Goal: Complete application form

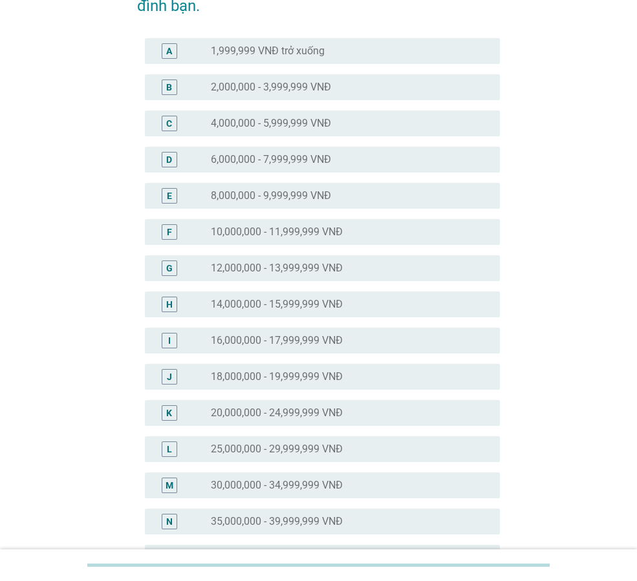
scroll to position [129, 0]
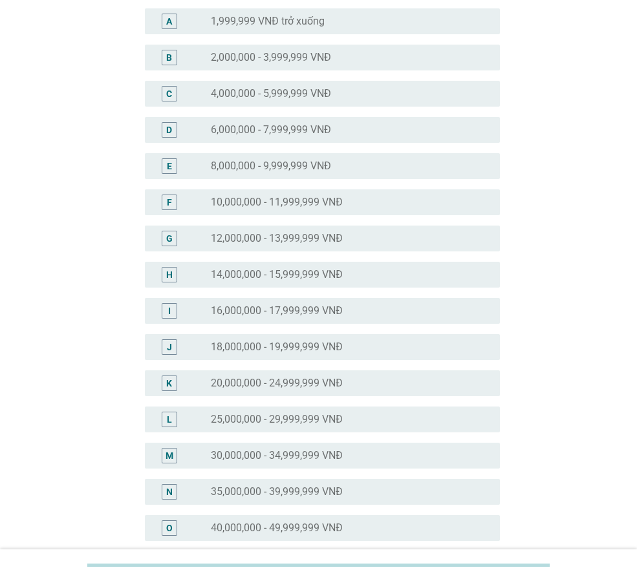
click at [301, 413] on label "25,000,000 - 29,999,999 VNĐ" at bounding box center [277, 419] width 132 height 13
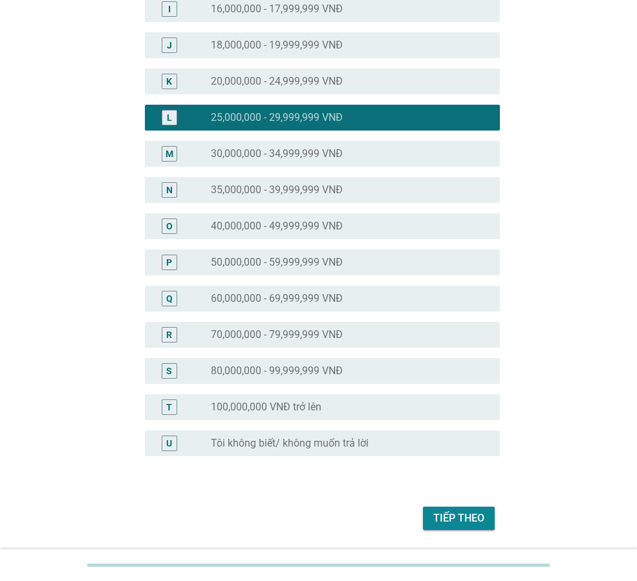
scroll to position [473, 0]
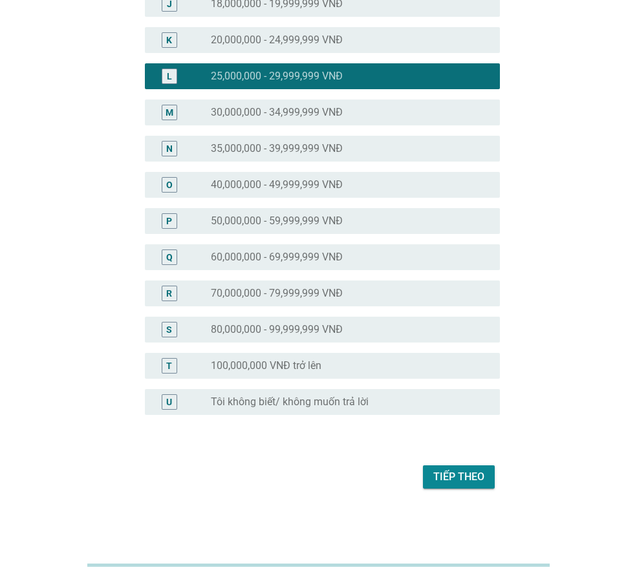
click at [264, 113] on label "30,000,000 - 34,999,999 VNĐ" at bounding box center [277, 112] width 132 height 13
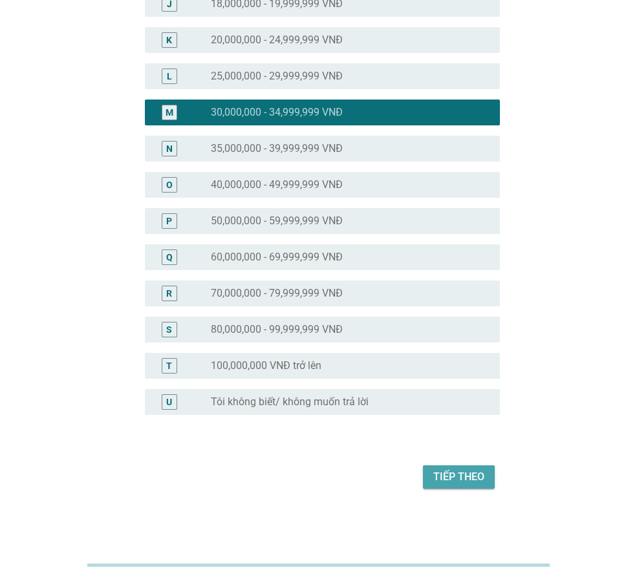
click at [454, 476] on div "Tiếp theo" at bounding box center [458, 477] width 51 height 16
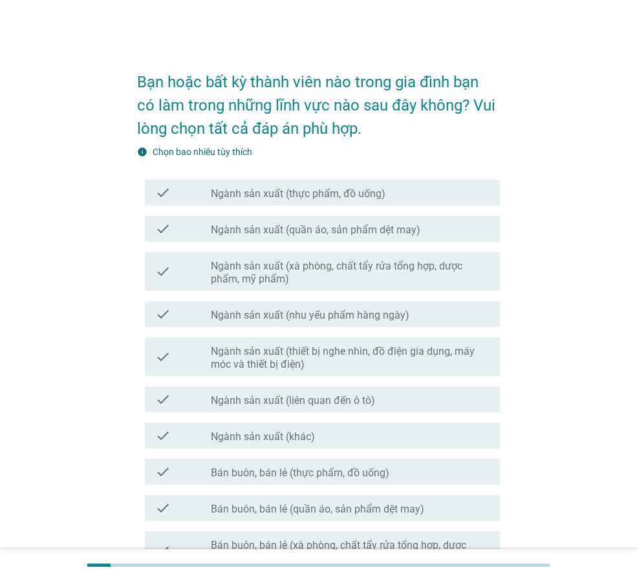
click at [290, 191] on label "Ngành sản xuất (thực phẩm, đồ uống)" at bounding box center [298, 194] width 175 height 13
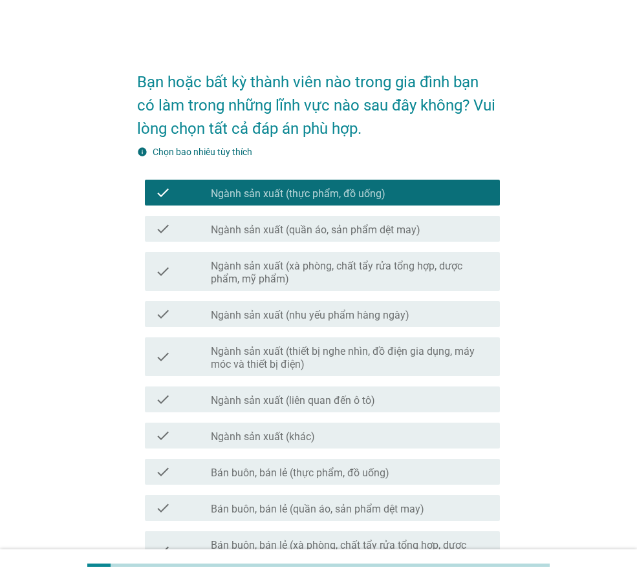
click at [301, 317] on label "Ngành sản xuất (nhu yếu phẩm hàng ngày)" at bounding box center [310, 315] width 199 height 13
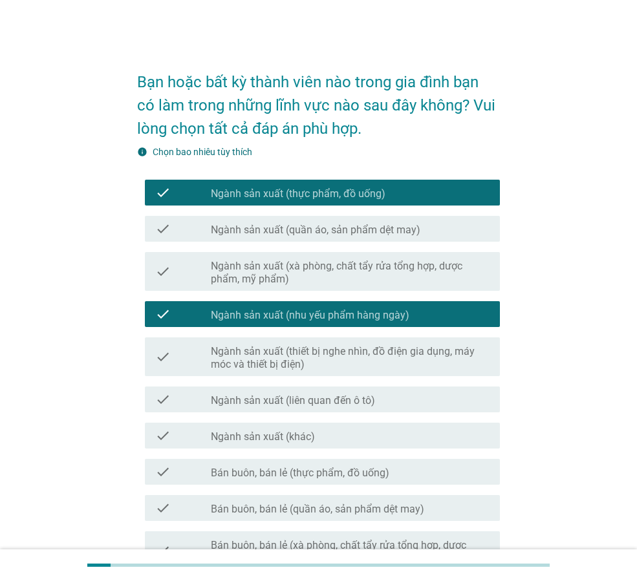
click at [288, 374] on div "check check_box_outline_blank Ngành sản xuất (thiết bị nghe nhìn, đồ điện gia d…" at bounding box center [322, 357] width 355 height 39
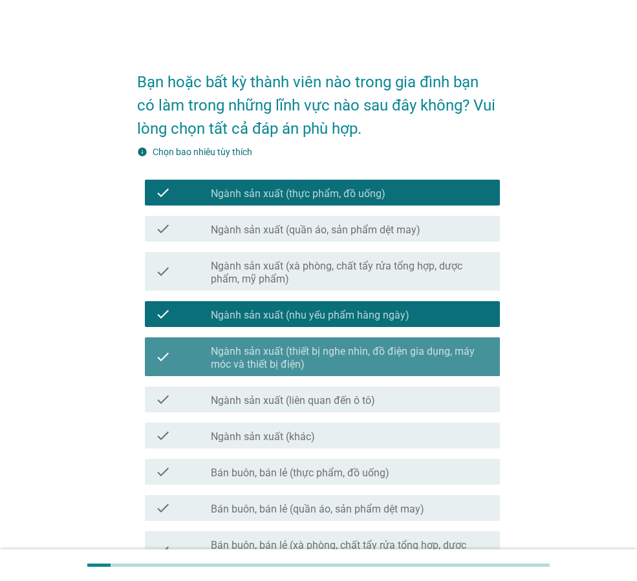
click at [288, 370] on label "Ngành sản xuất (thiết bị nghe nhìn, đồ điện gia dụng, máy móc và thiết bị điện)" at bounding box center [350, 358] width 279 height 26
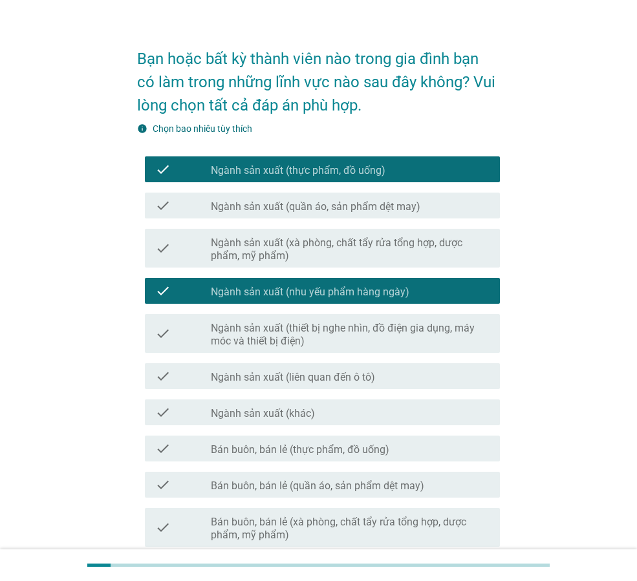
scroll to position [65, 0]
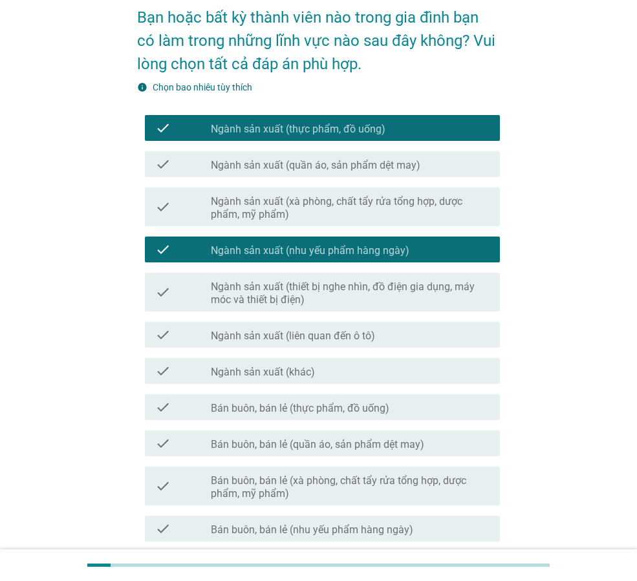
click at [305, 409] on label "Bán buôn, bán lẻ (thực phẩm, đồ uống)" at bounding box center [300, 408] width 178 height 13
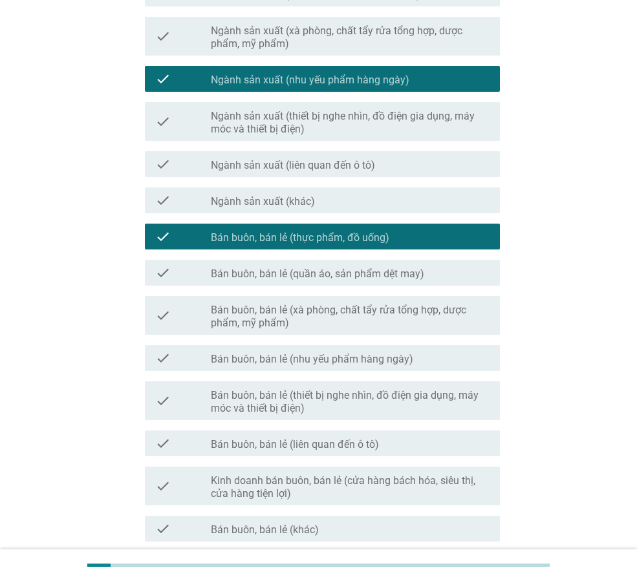
scroll to position [259, 0]
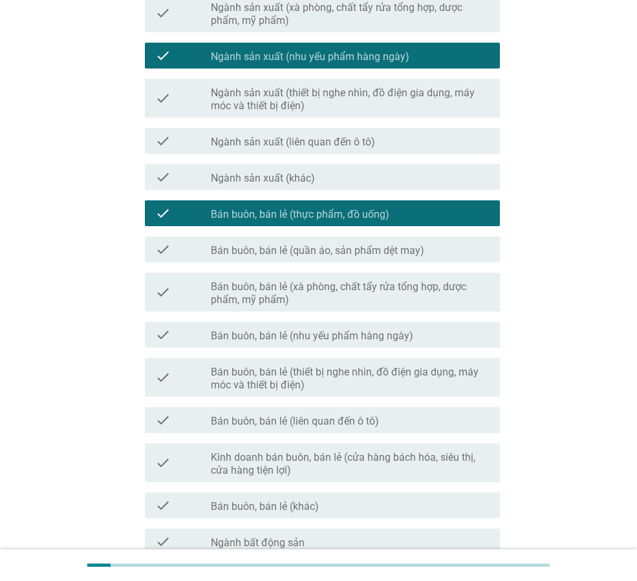
click at [301, 338] on label "Bán buôn, bán lẻ (nhu yếu phẩm hàng ngày)" at bounding box center [312, 336] width 202 height 13
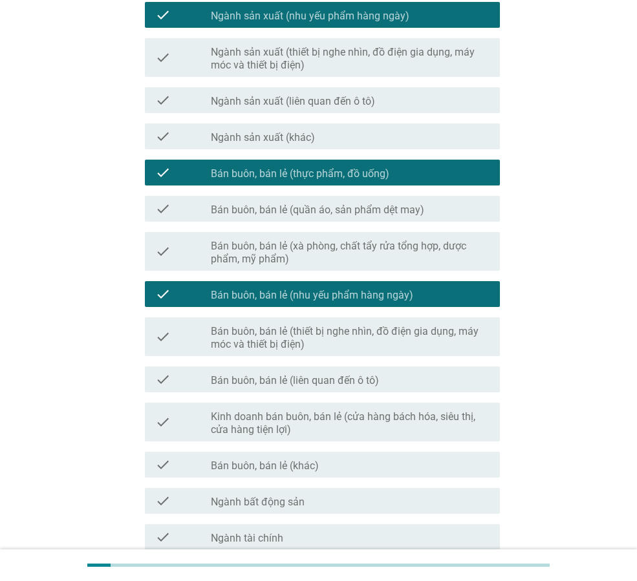
scroll to position [388, 0]
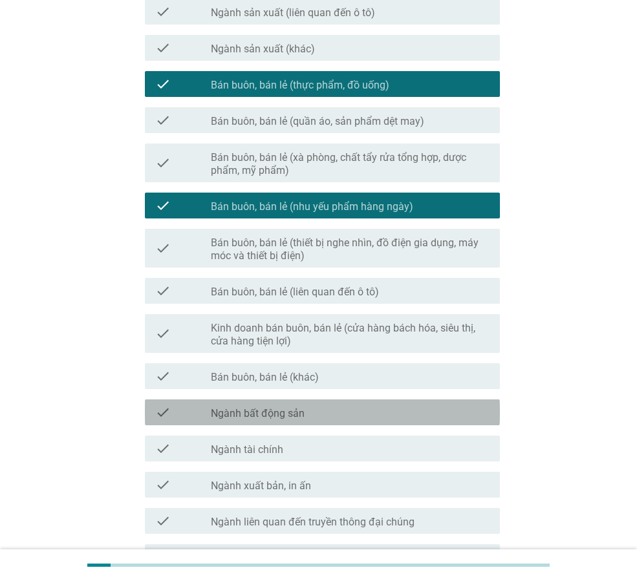
click at [307, 416] on div "check_box_outline_blank Ngành bất động sản" at bounding box center [350, 413] width 279 height 16
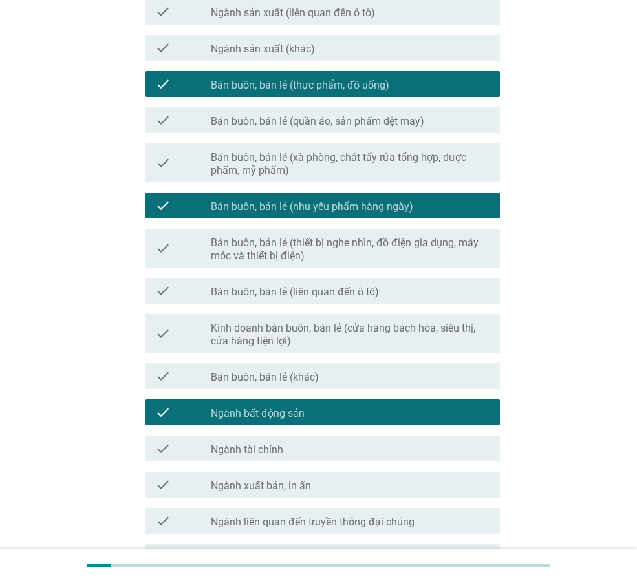
scroll to position [453, 0]
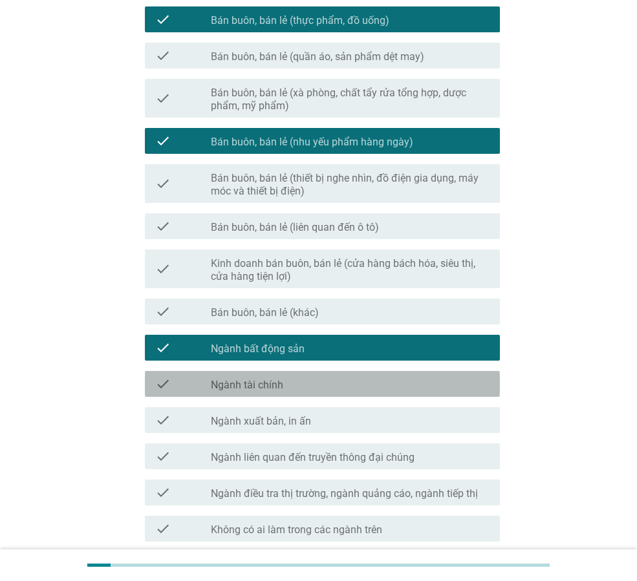
click at [295, 377] on div "check_box_outline_blank Ngành tài chính" at bounding box center [350, 384] width 279 height 16
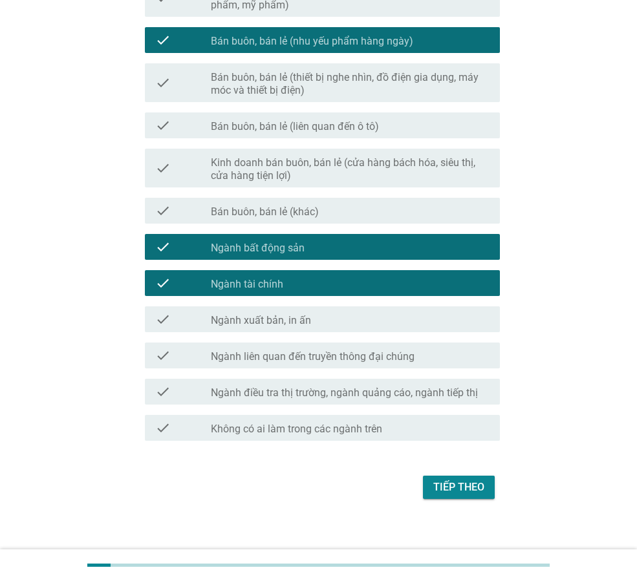
scroll to position [564, 0]
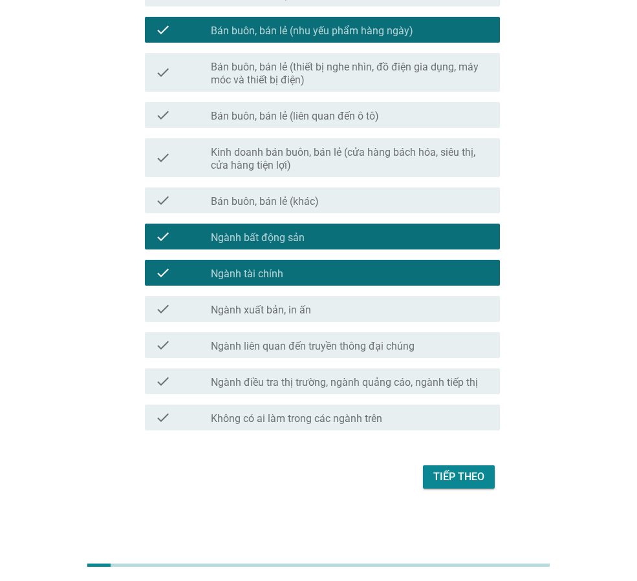
click at [418, 380] on label "Ngành điều tra thị trường, ngành quảng cáo, ngành tiếp thị" at bounding box center [344, 382] width 267 height 13
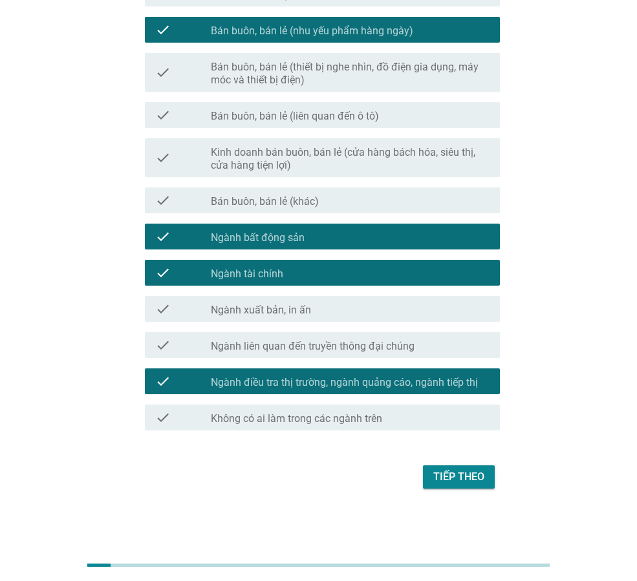
click at [460, 473] on div "Tiếp theo" at bounding box center [458, 477] width 51 height 16
